Goal: Task Accomplishment & Management: Complete application form

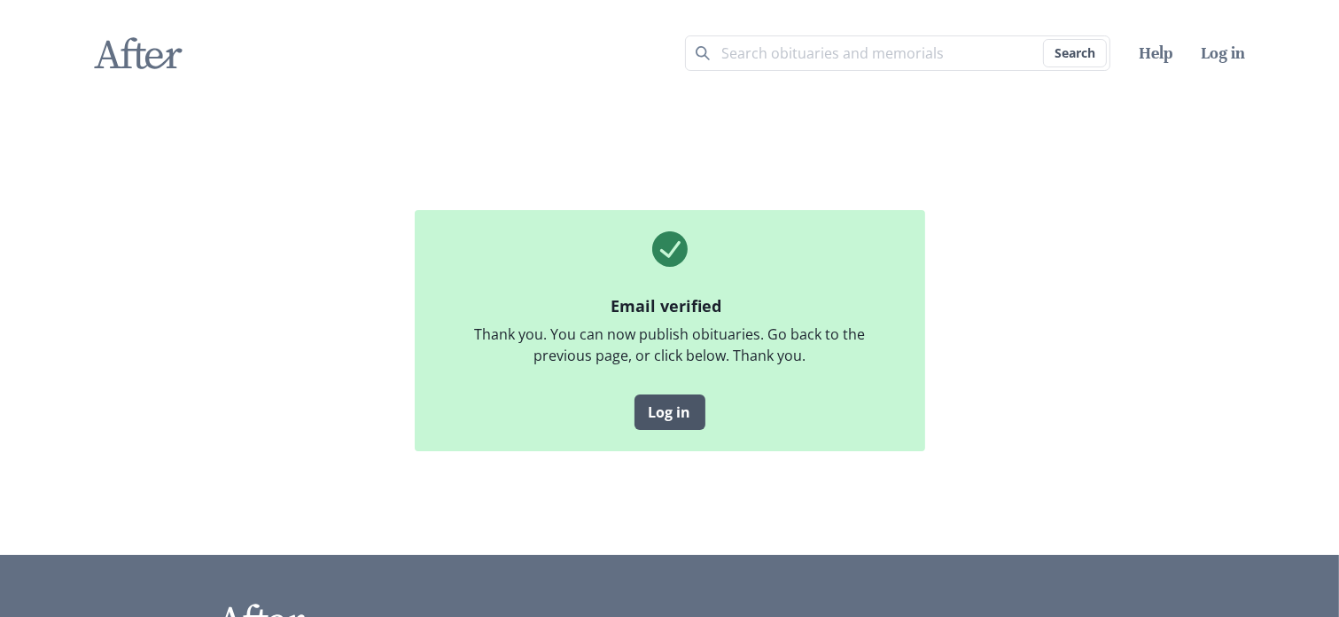
click at [665, 407] on link "Log in" at bounding box center [670, 411] width 71 height 35
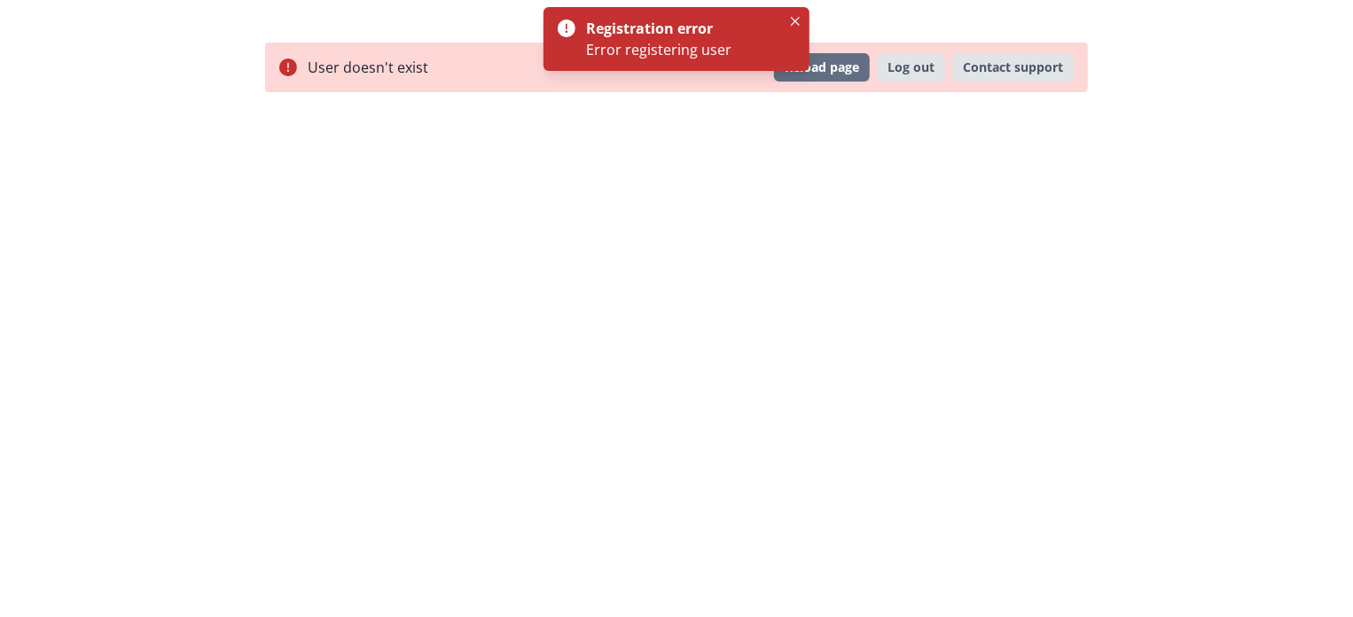
click at [794, 10] on div "Registration error Error registering user" at bounding box center [676, 39] width 266 height 64
click at [793, 16] on button "Close" at bounding box center [794, 21] width 21 height 21
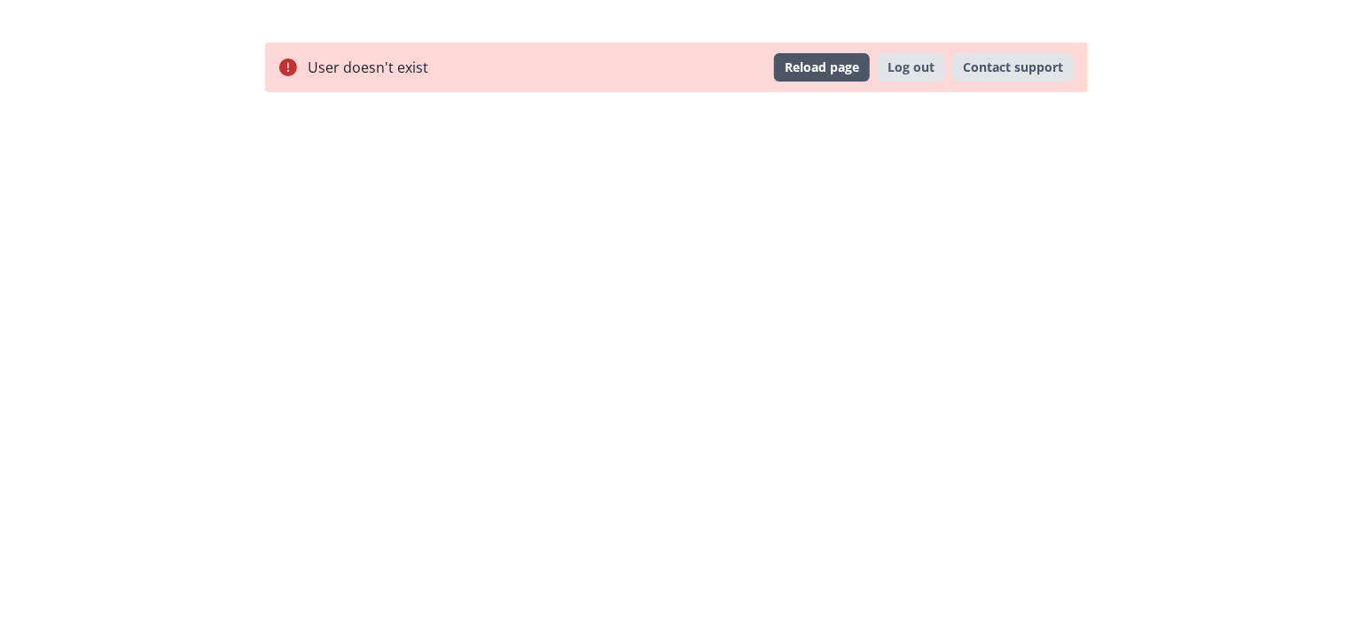
click at [815, 70] on button "Reload page" at bounding box center [822, 67] width 96 height 28
